Goal: Information Seeking & Learning: Compare options

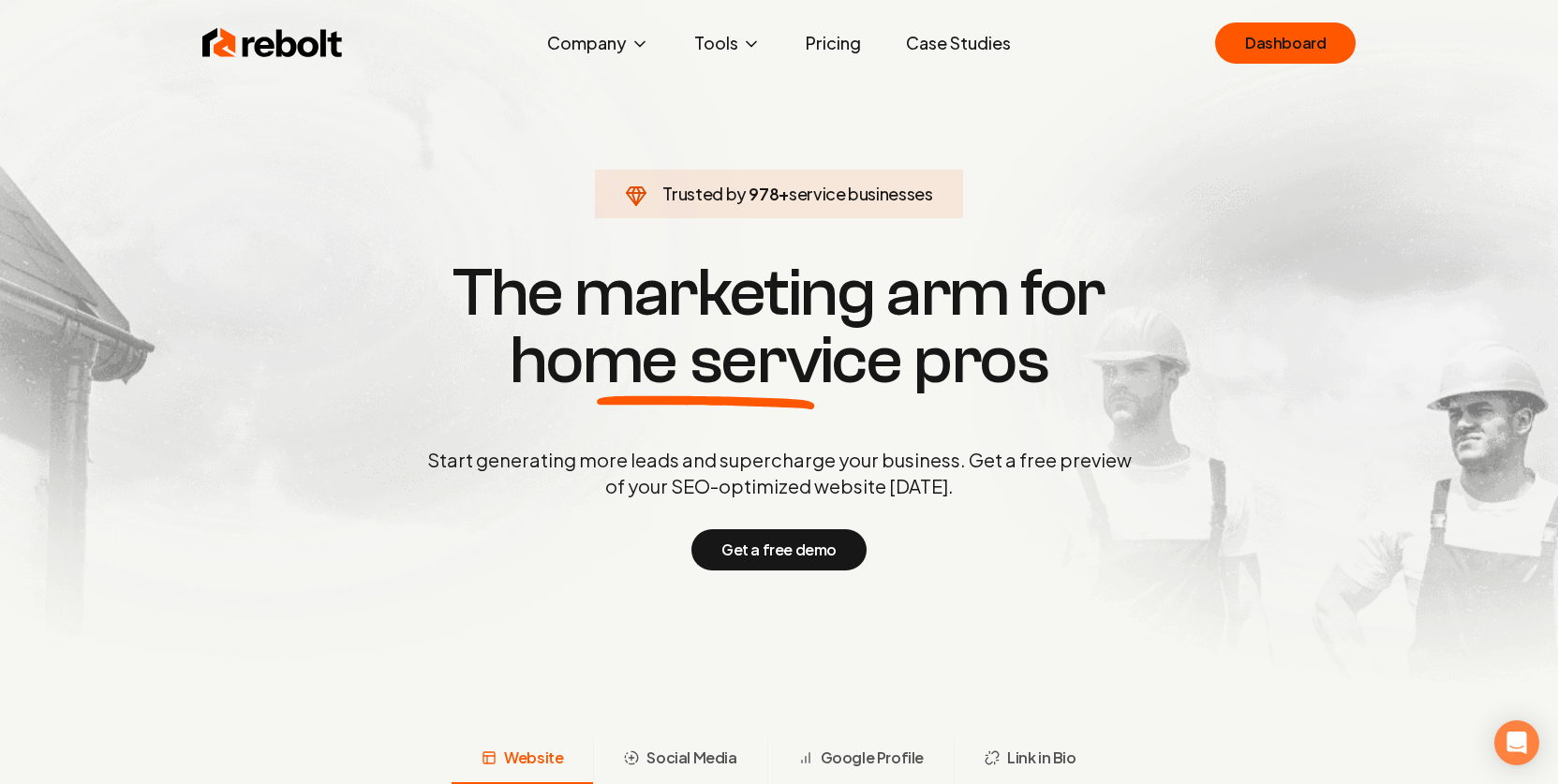
click at [843, 45] on link "Pricing" at bounding box center [834, 43] width 85 height 38
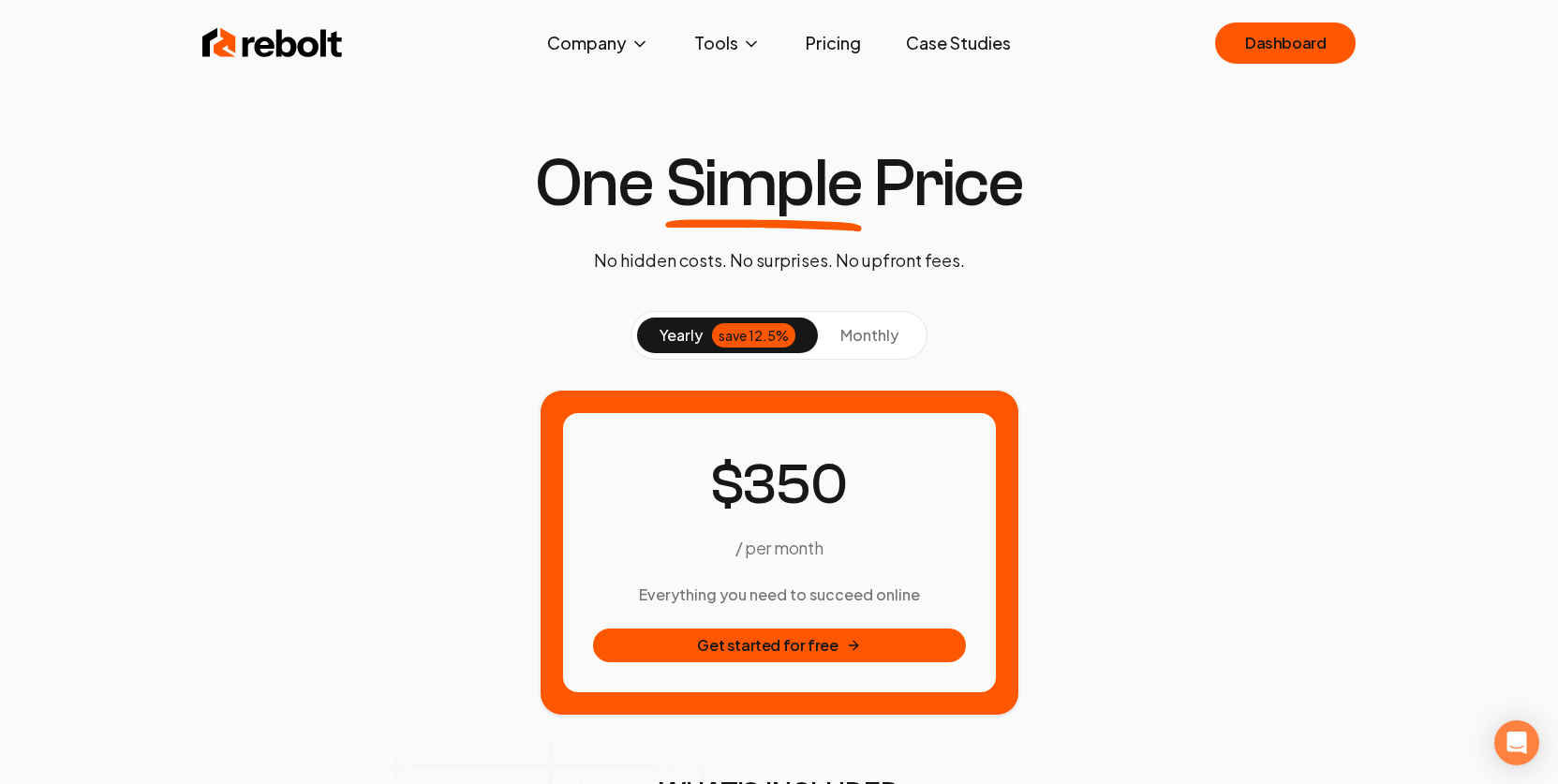
click at [886, 331] on span "monthly" at bounding box center [869, 335] width 58 height 20
click at [712, 334] on div "save 12.5%" at bounding box center [754, 335] width 83 height 25
click at [879, 339] on span "monthly" at bounding box center [869, 335] width 58 height 20
click at [677, 320] on button "yearly save 12.5%" at bounding box center [727, 336] width 181 height 36
click at [877, 332] on span "monthly" at bounding box center [869, 335] width 58 height 20
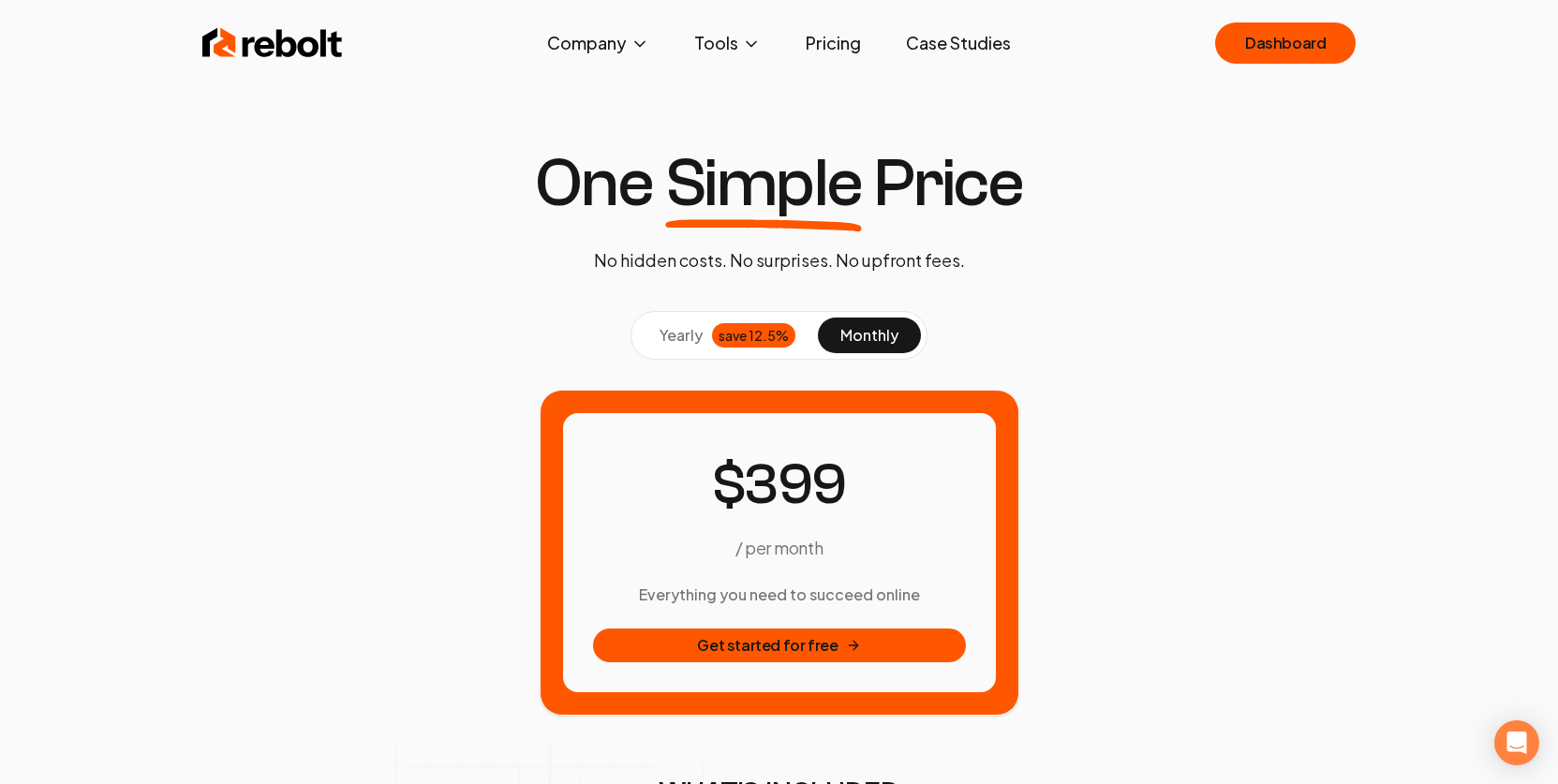
click at [662, 337] on span "yearly" at bounding box center [682, 335] width 43 height 23
click at [879, 333] on span "monthly" at bounding box center [869, 335] width 58 height 20
click at [718, 339] on div "save 12.5%" at bounding box center [754, 335] width 83 height 25
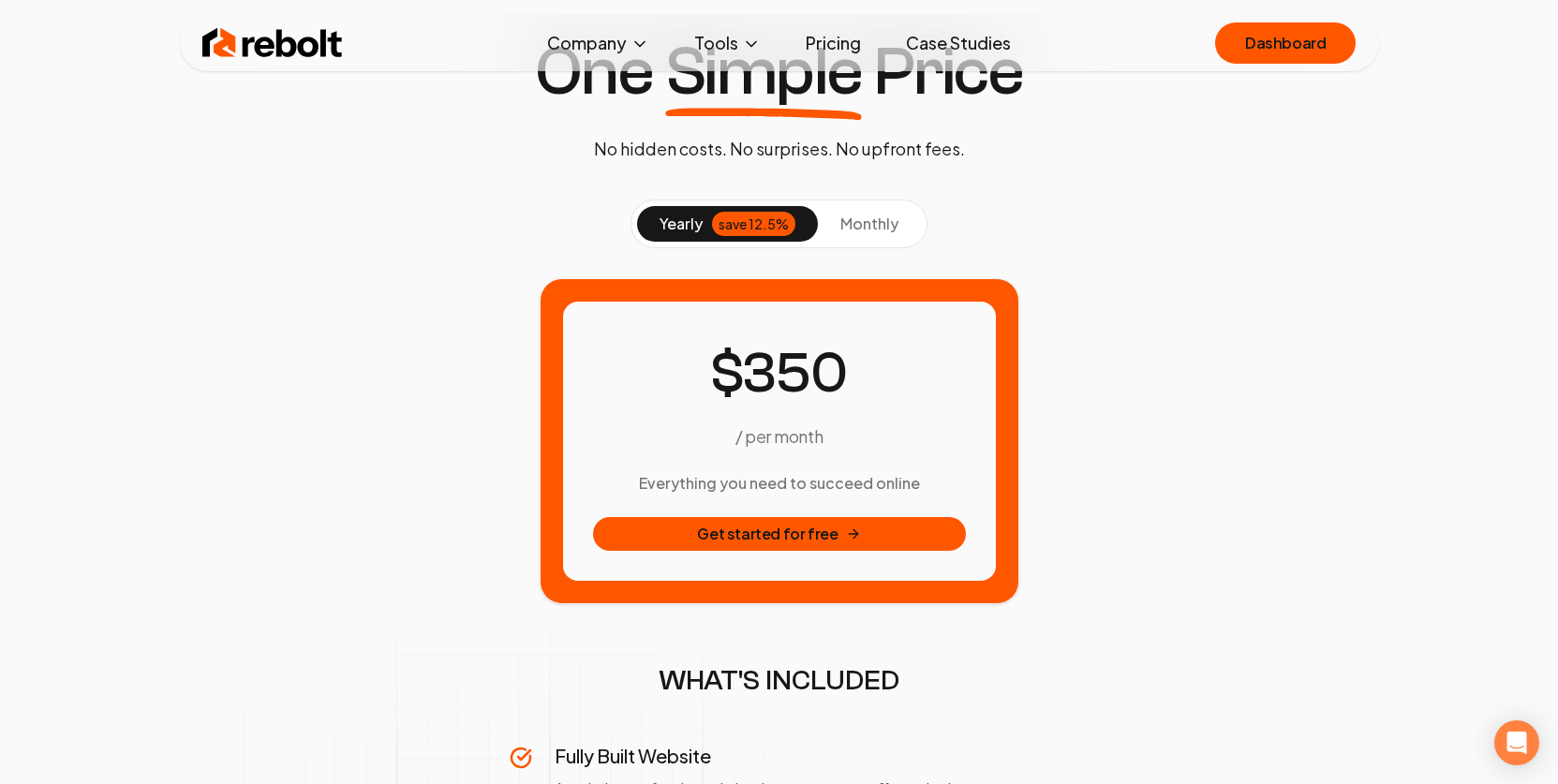
scroll to position [142, 0]
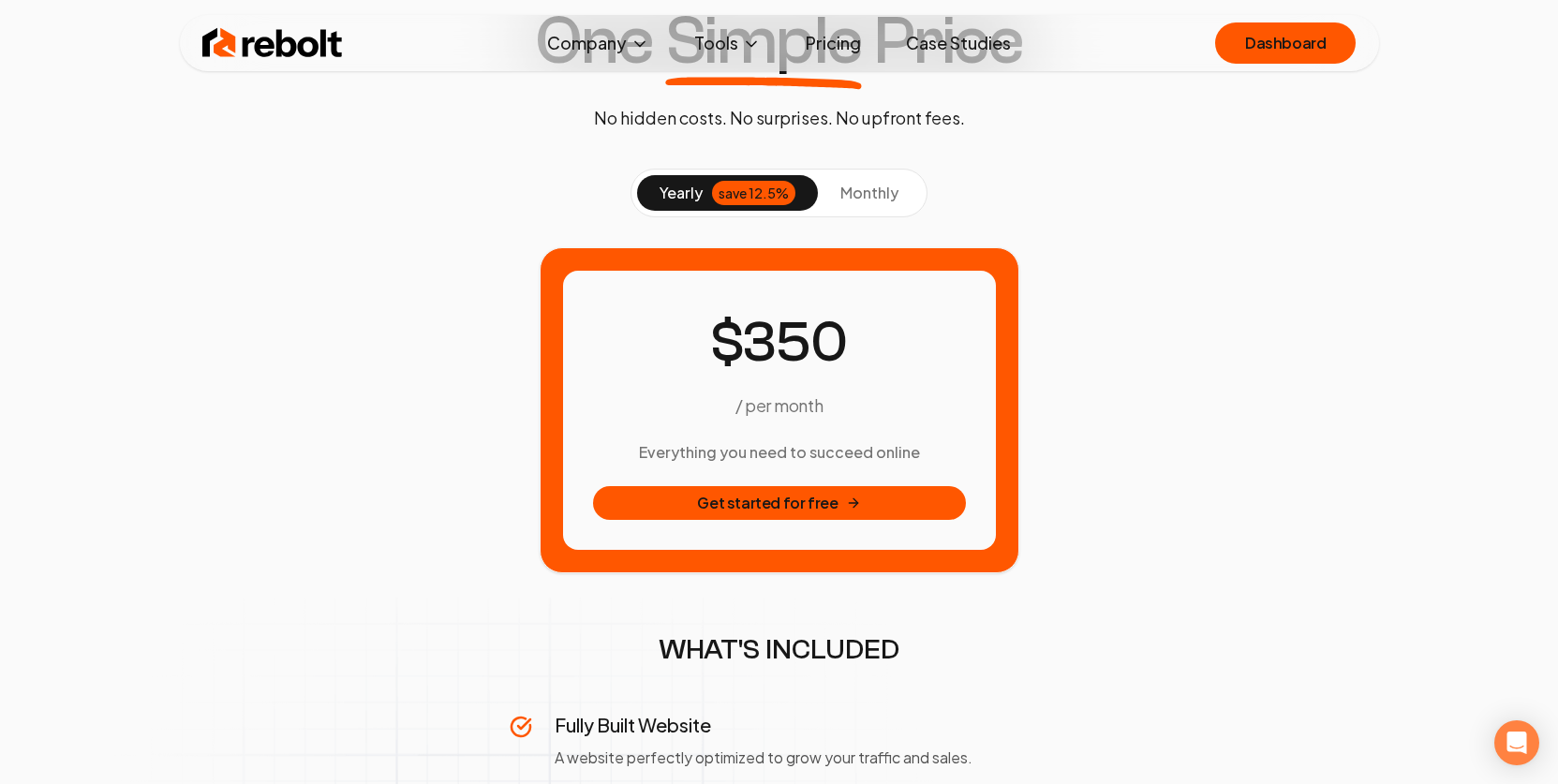
click at [879, 204] on button "monthly" at bounding box center [869, 193] width 103 height 36
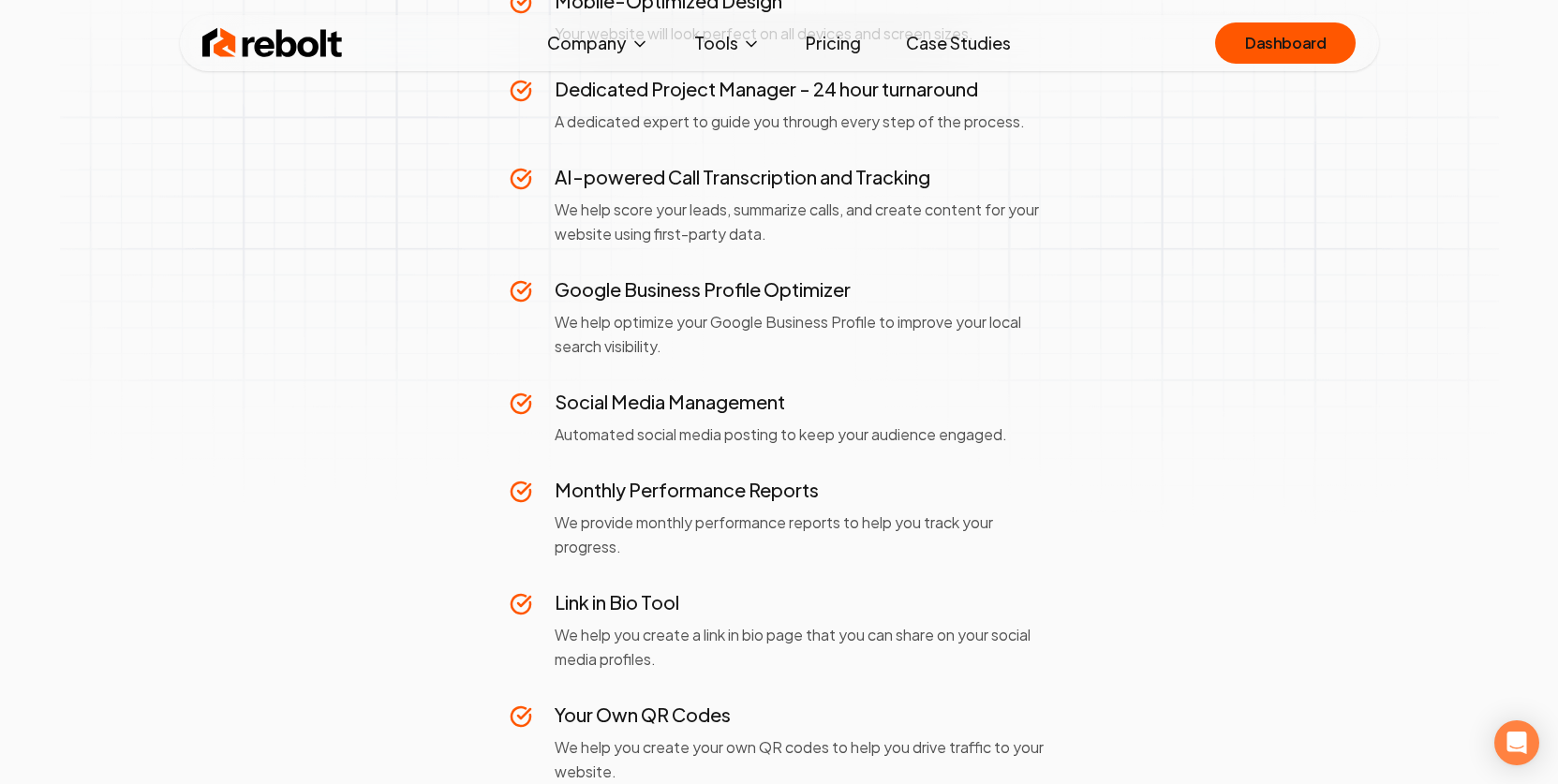
scroll to position [1041, 0]
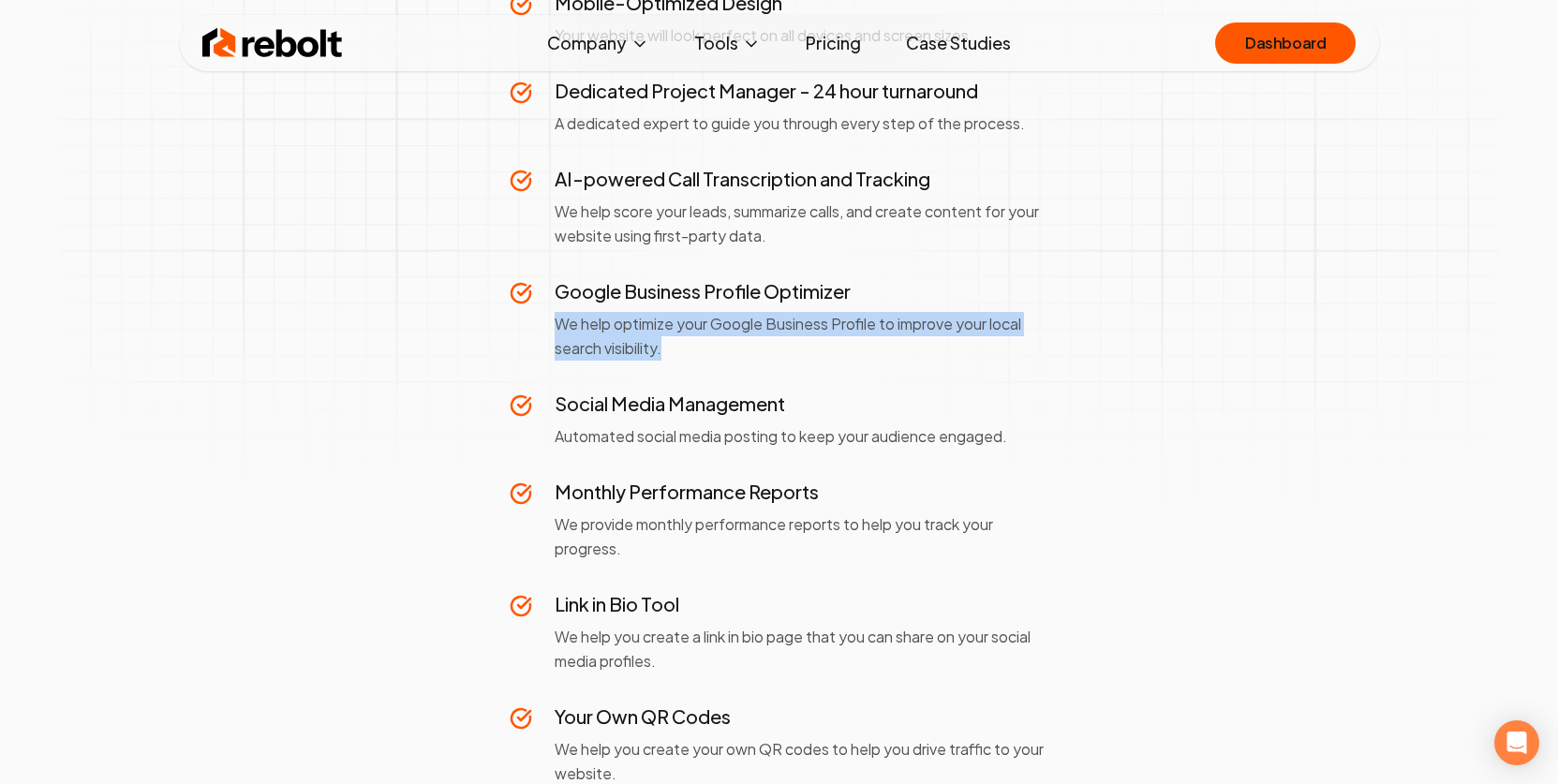
drag, startPoint x: 556, startPoint y: 324, endPoint x: 671, endPoint y: 346, distance: 117.1
click at [671, 346] on p "We help optimize your Google Business Profile to improve your local search visi…" at bounding box center [801, 336] width 495 height 48
click at [709, 330] on p "We help optimize your Google Business Profile to improve your local search visi…" at bounding box center [801, 336] width 495 height 48
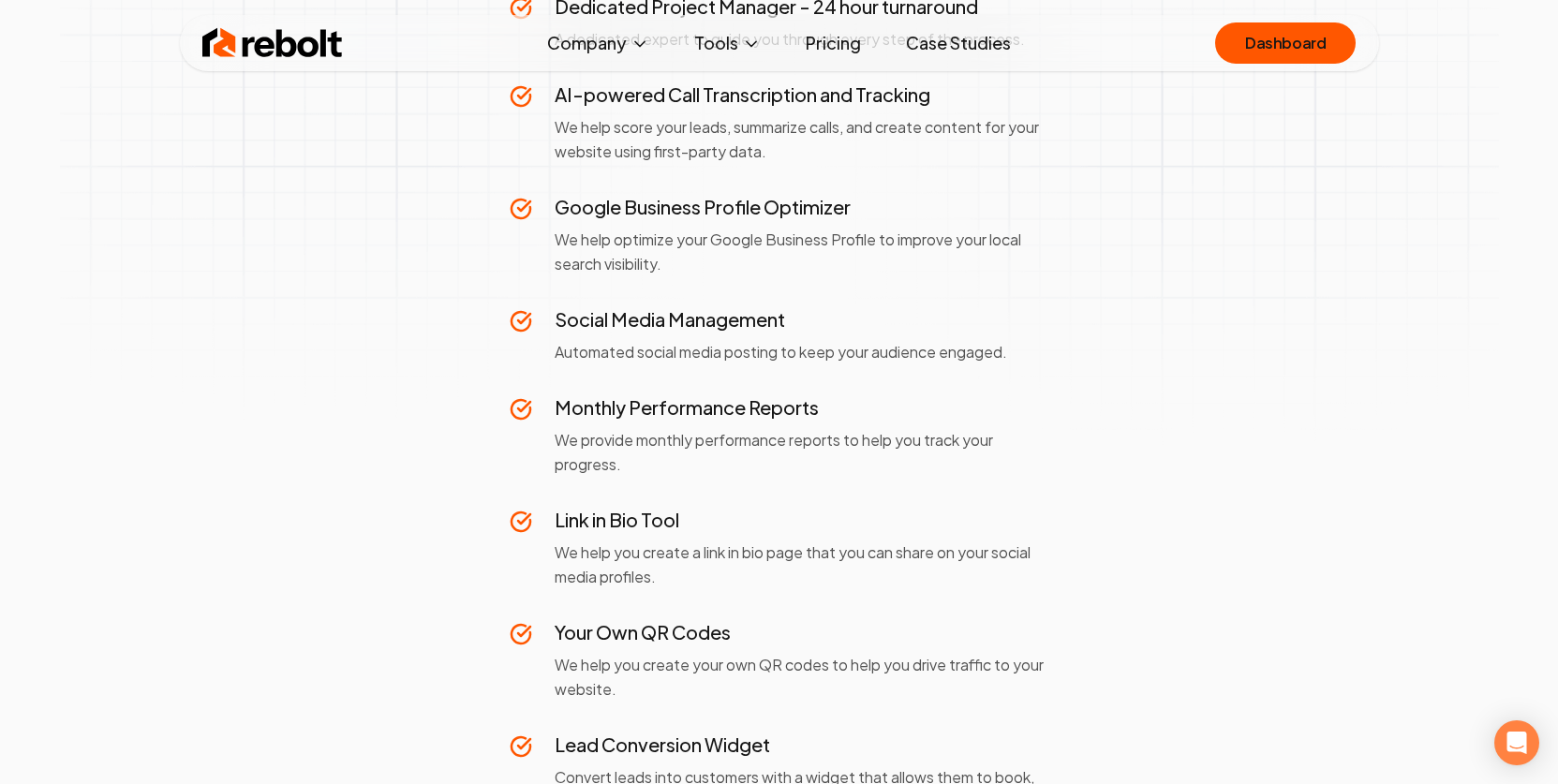
scroll to position [1154, 0]
